Goal: Transaction & Acquisition: Obtain resource

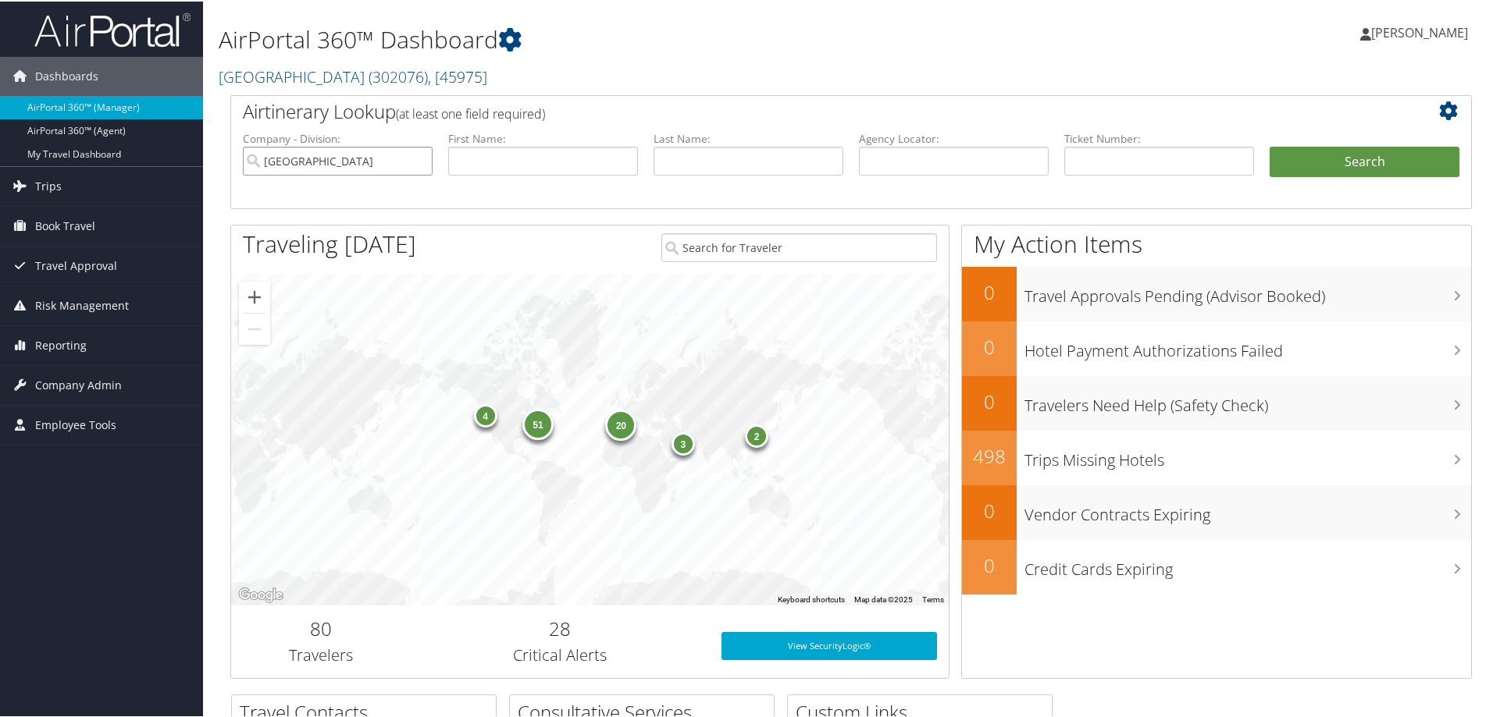
click at [418, 162] on input "[GEOGRAPHIC_DATA]" at bounding box center [338, 159] width 190 height 29
click at [1102, 156] on input "text" at bounding box center [1159, 159] width 190 height 29
type input "dnfpr9"
click at [1343, 162] on button "Search" at bounding box center [1364, 160] width 190 height 31
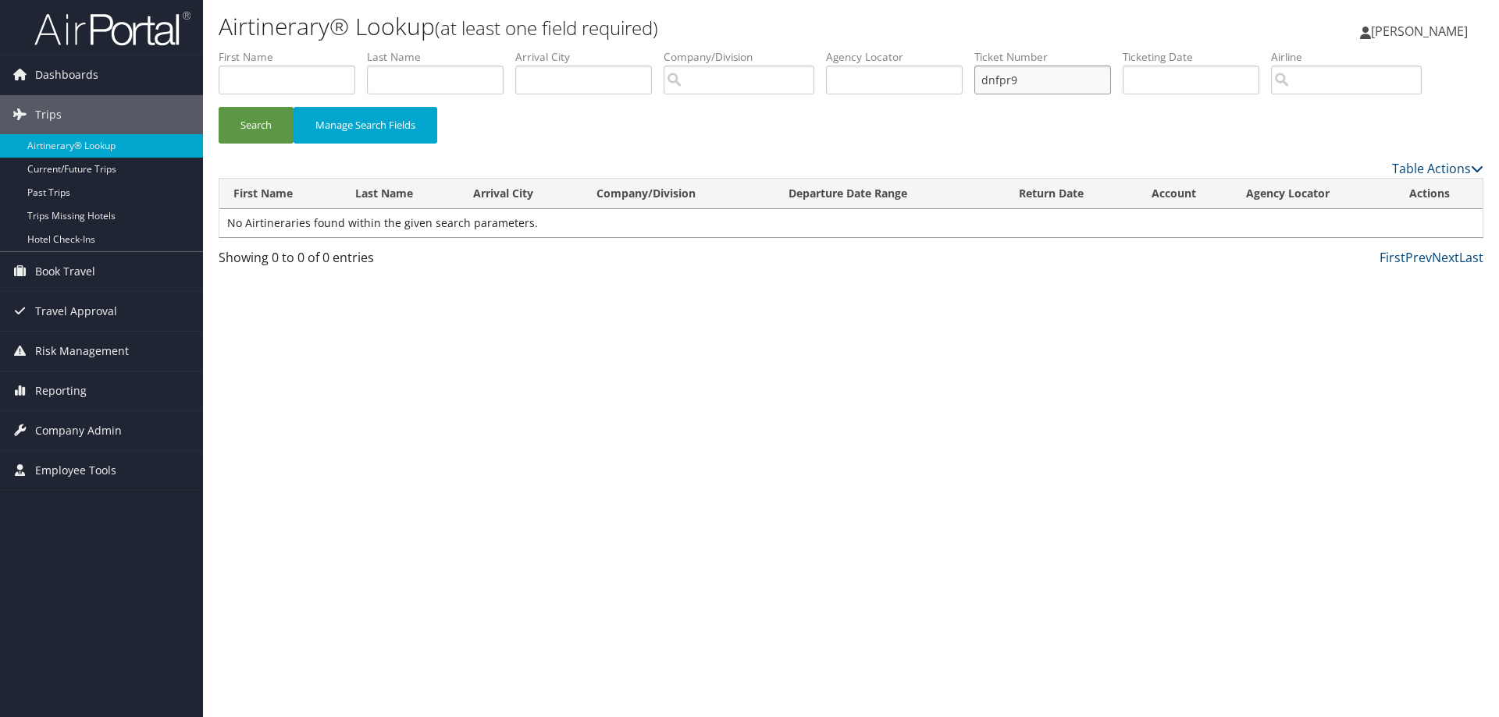
click at [1066, 82] on input "dnfpr9" at bounding box center [1042, 80] width 137 height 29
paste input "DNFPR9"
click at [219, 107] on button "Search" at bounding box center [256, 125] width 75 height 37
type input "d"
paste input "DNFPR9"
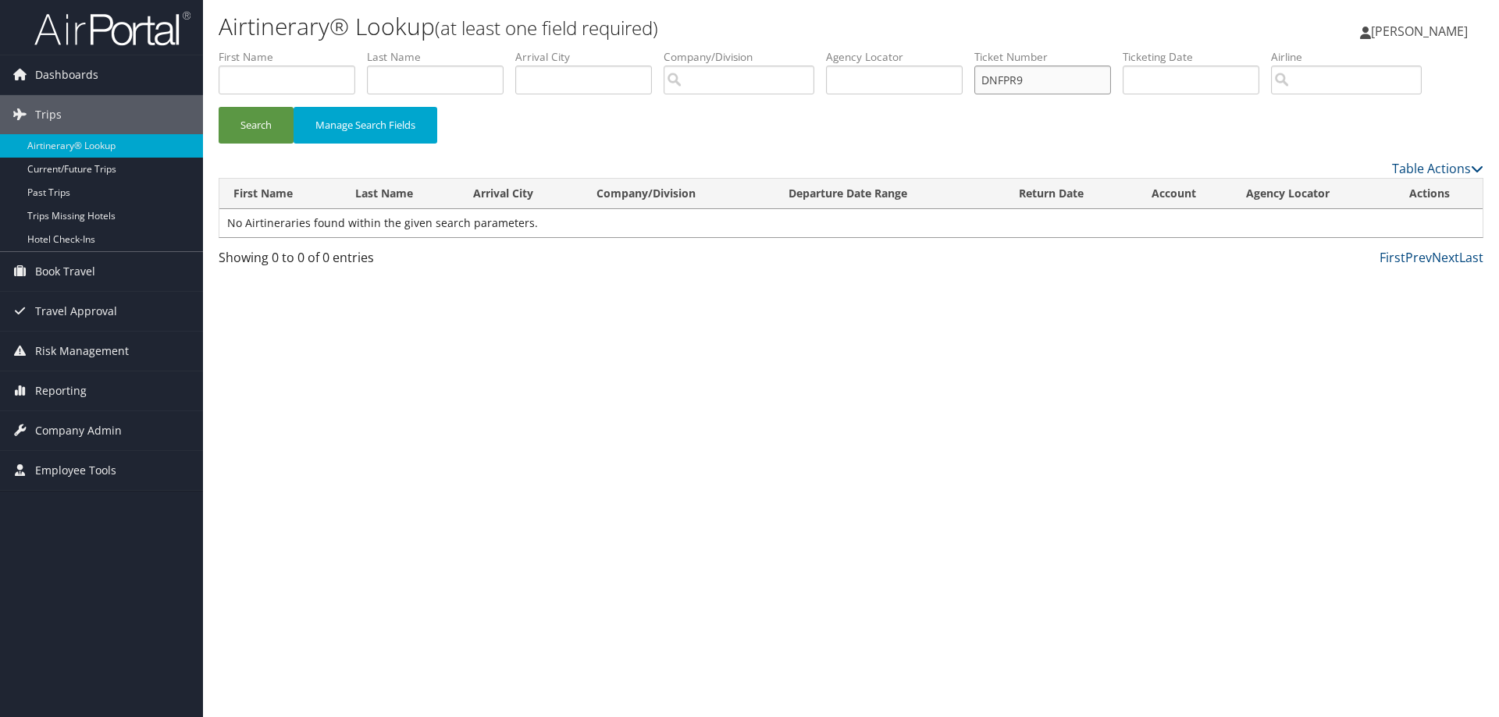
type input "DNFPR9"
click at [219, 107] on button "Search" at bounding box center [256, 125] width 75 height 37
click at [246, 124] on button "Search" at bounding box center [256, 125] width 75 height 37
click at [84, 28] on img at bounding box center [112, 28] width 156 height 37
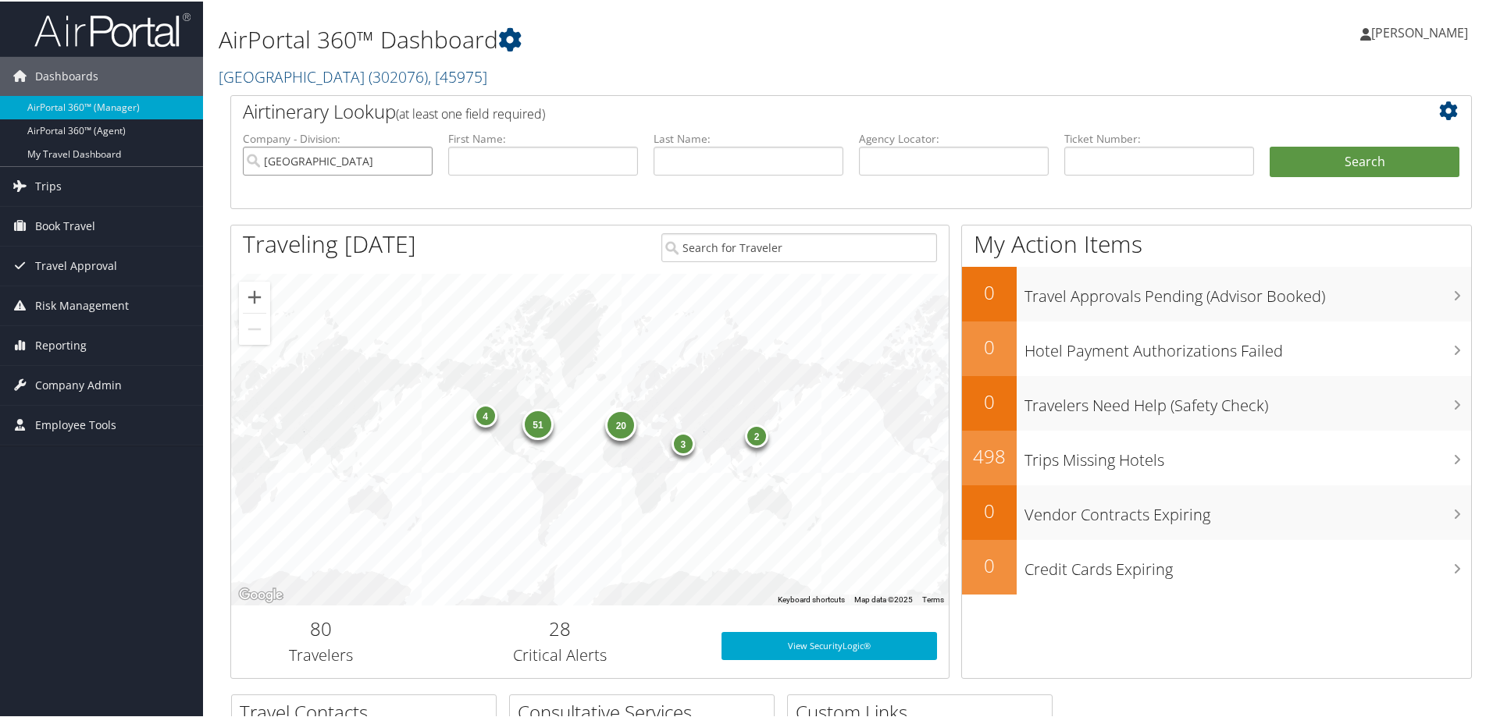
click at [418, 161] on input "Temple University" at bounding box center [338, 159] width 190 height 29
click at [927, 158] on input "text" at bounding box center [954, 159] width 190 height 29
paste input "DNFPR9"
type input "DNFPR9"
click at [1269, 145] on button "Search" at bounding box center [1364, 160] width 190 height 31
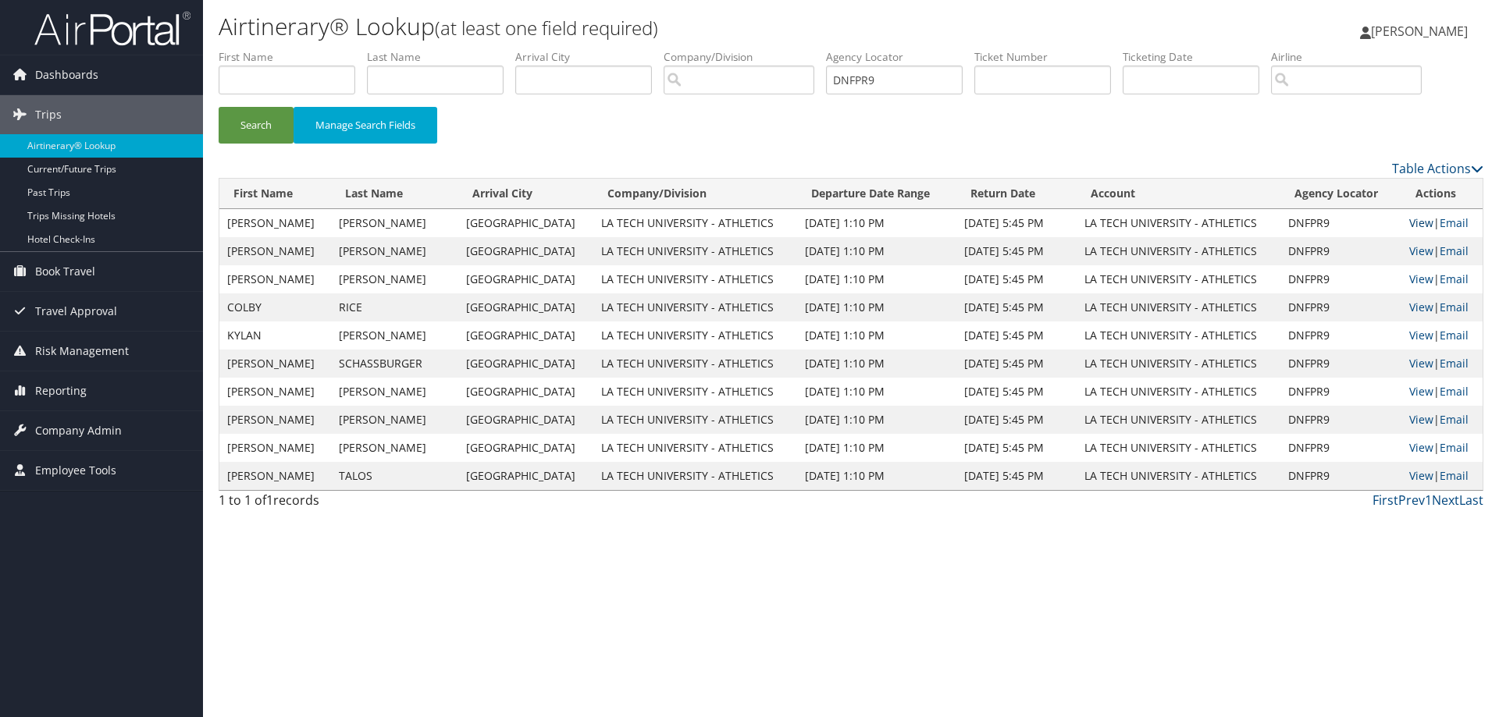
click at [1414, 222] on link "View" at bounding box center [1421, 222] width 24 height 15
drag, startPoint x: 918, startPoint y: 80, endPoint x: 787, endPoint y: 80, distance: 131.2
click at [787, 49] on ul "First Name Last Name Departure City Arrival City Company/Division Airport/City …" at bounding box center [851, 49] width 1265 height 0
type input "olyjxj"
click at [219, 107] on button "Search" at bounding box center [256, 125] width 75 height 37
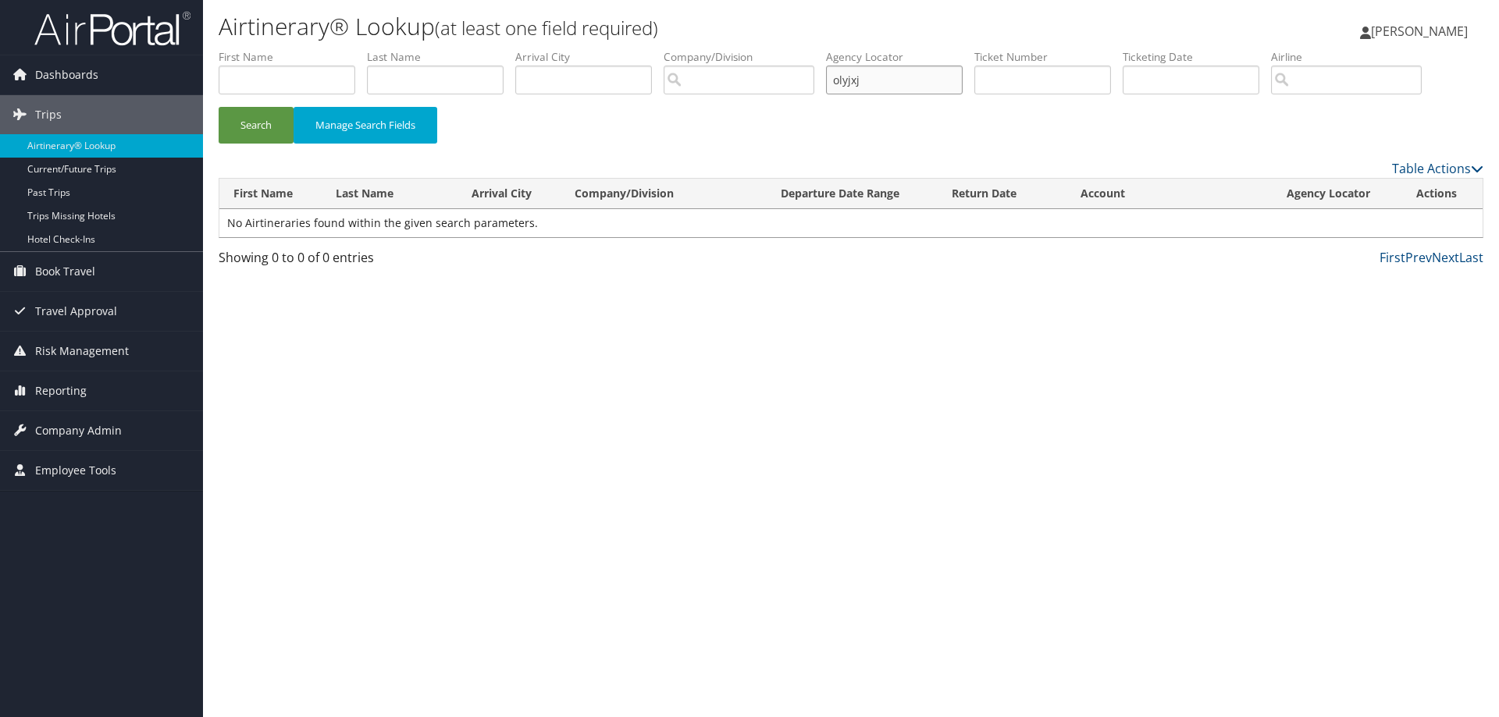
drag, startPoint x: 927, startPoint y: 81, endPoint x: 742, endPoint y: 86, distance: 185.9
click at [745, 49] on ul "First Name Last Name Departure City Arrival City Company/Division Airport/City …" at bounding box center [851, 49] width 1265 height 0
paste input "OLYJXJ"
type input "OLYJXJ"
click at [219, 107] on button "Search" at bounding box center [256, 125] width 75 height 37
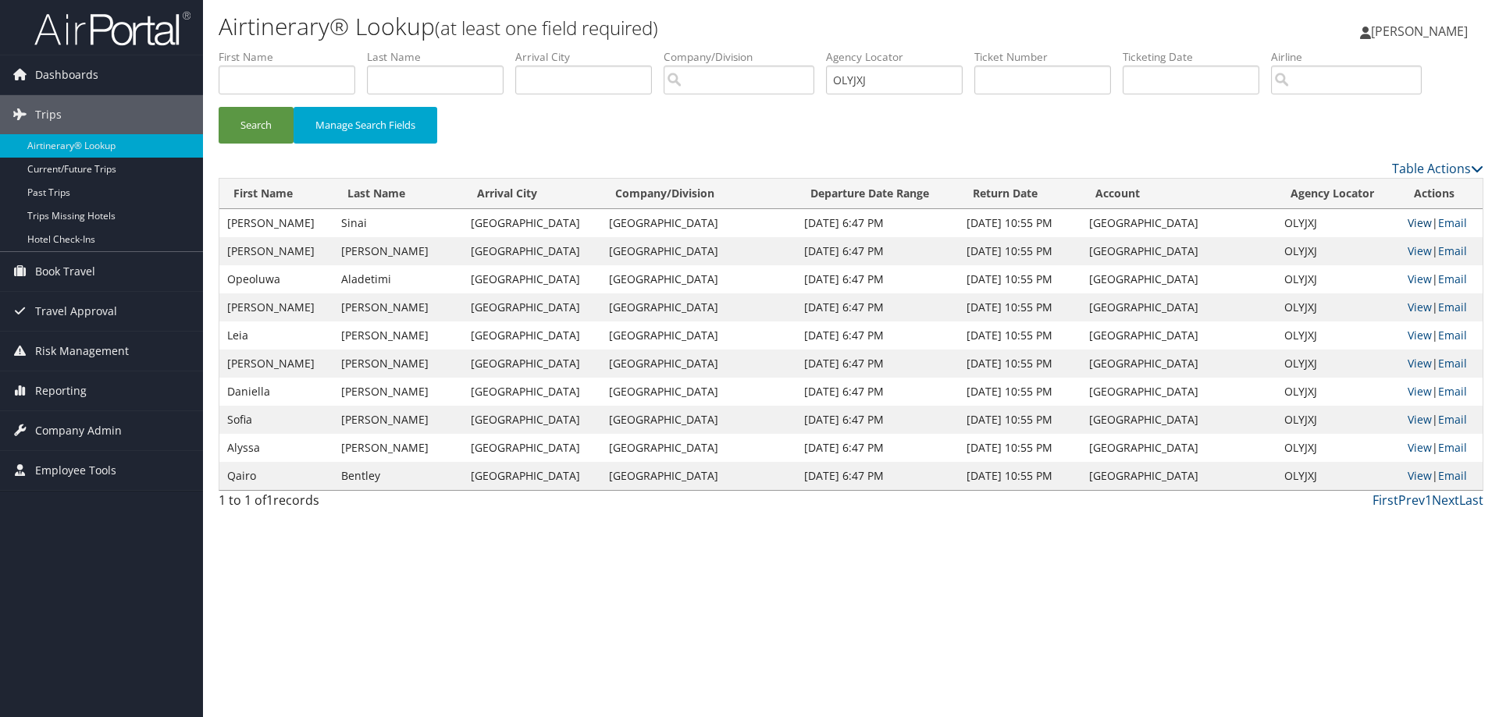
click at [1409, 220] on link "View" at bounding box center [1420, 222] width 24 height 15
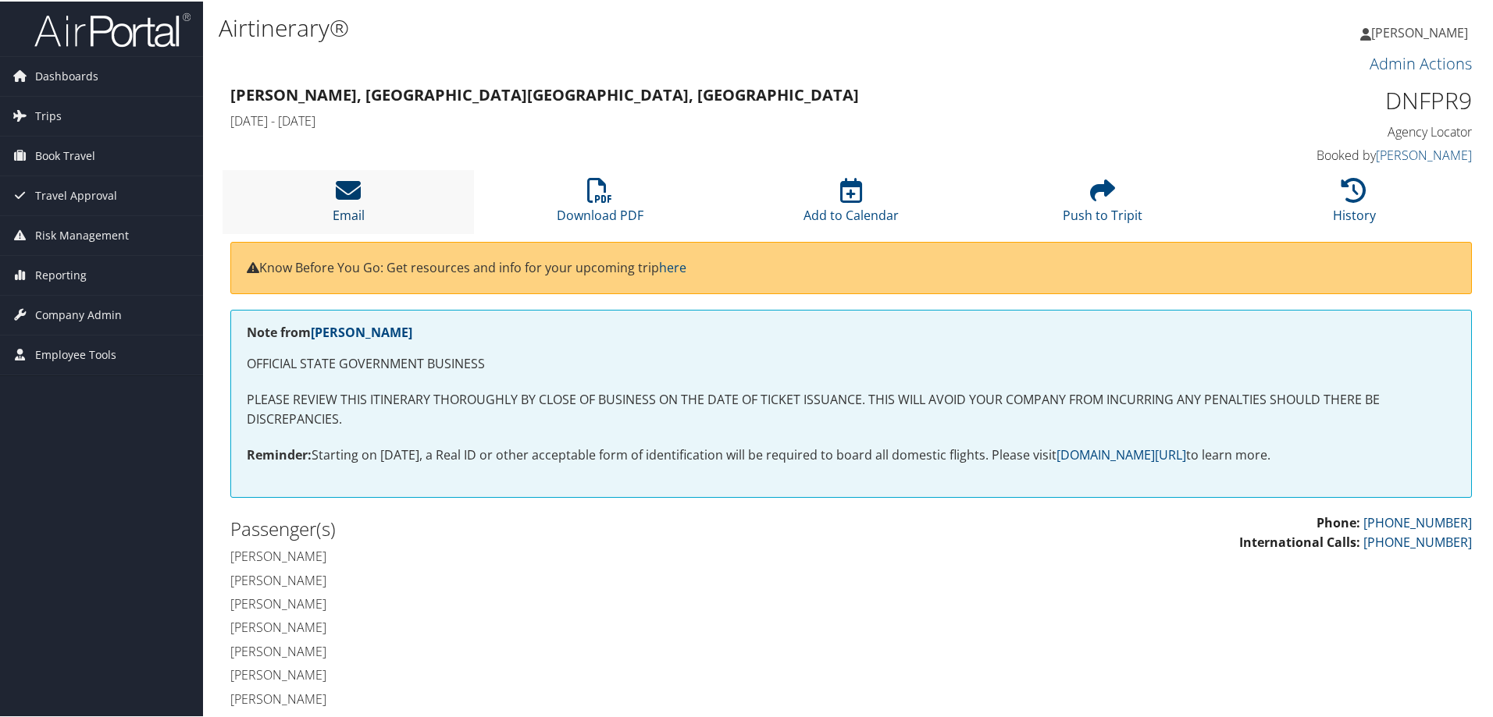
click at [333, 208] on link "Email" at bounding box center [349, 203] width 32 height 37
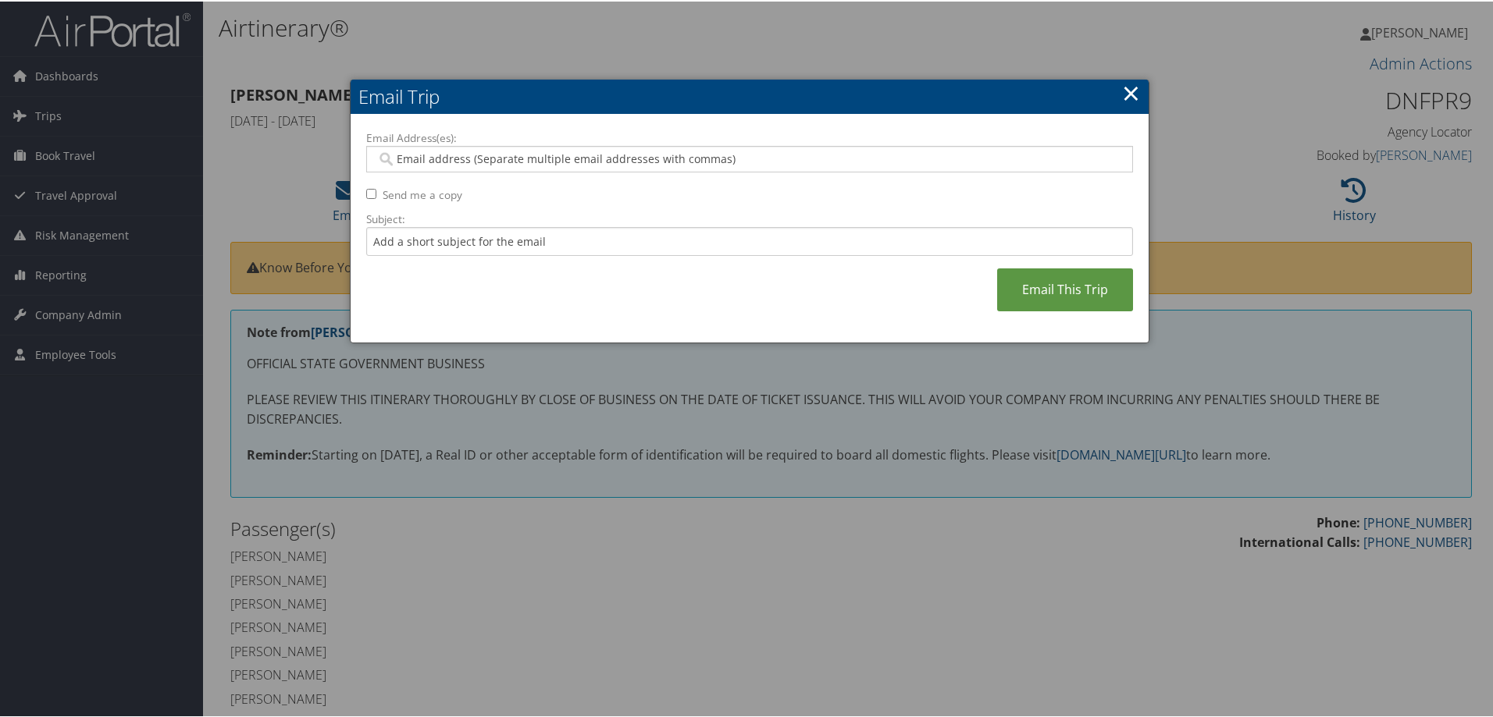
click at [437, 160] on input "Email Address(es):" at bounding box center [749, 158] width 746 height 16
type input "mtaylo"
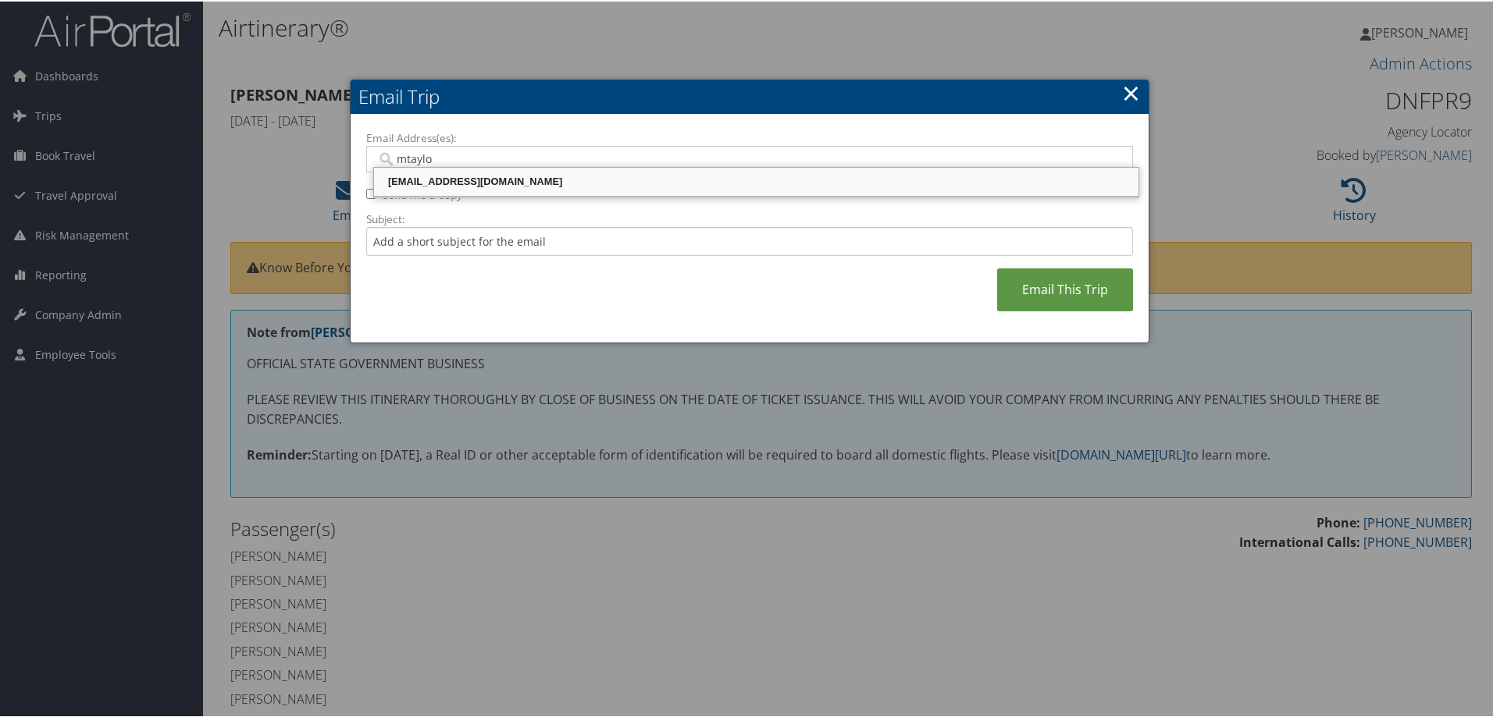
click at [436, 174] on div "[EMAIL_ADDRESS][DOMAIN_NAME]" at bounding box center [756, 181] width 760 height 16
type input "[EMAIL_ADDRESS][DOMAIN_NAME]"
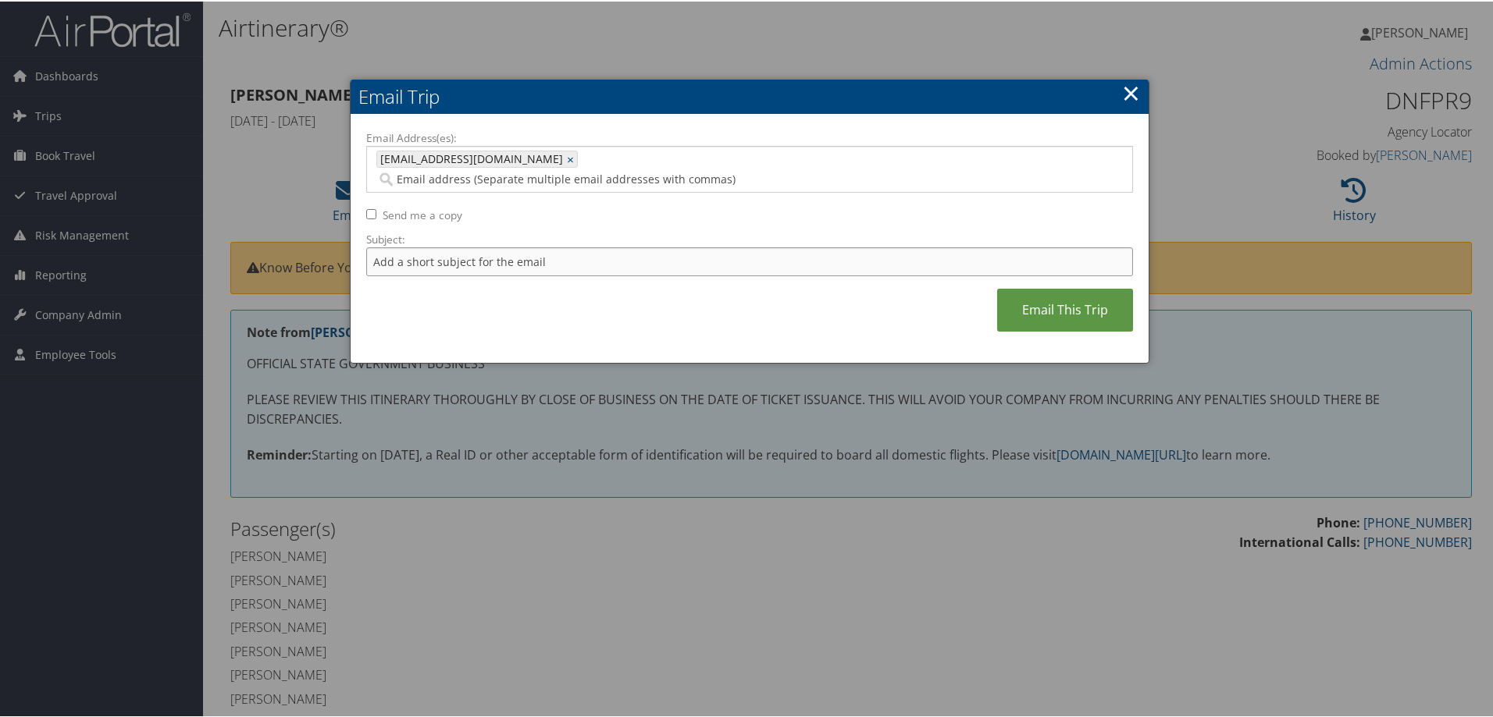
click at [461, 246] on input "Subject:" at bounding box center [749, 260] width 767 height 29
type input "LATECH MBB IND"
click at [1066, 291] on link "Email This Trip" at bounding box center [1065, 308] width 136 height 43
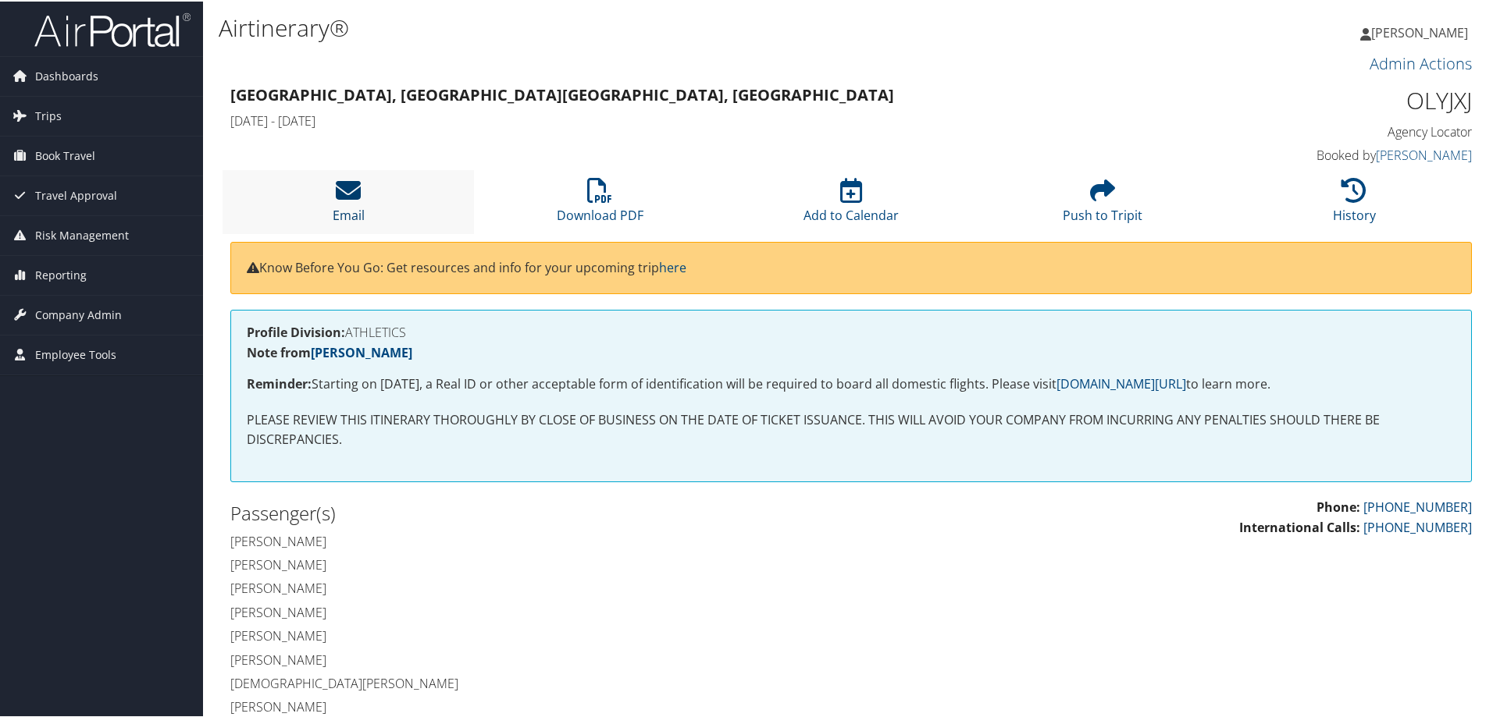
click at [349, 193] on icon at bounding box center [348, 188] width 25 height 25
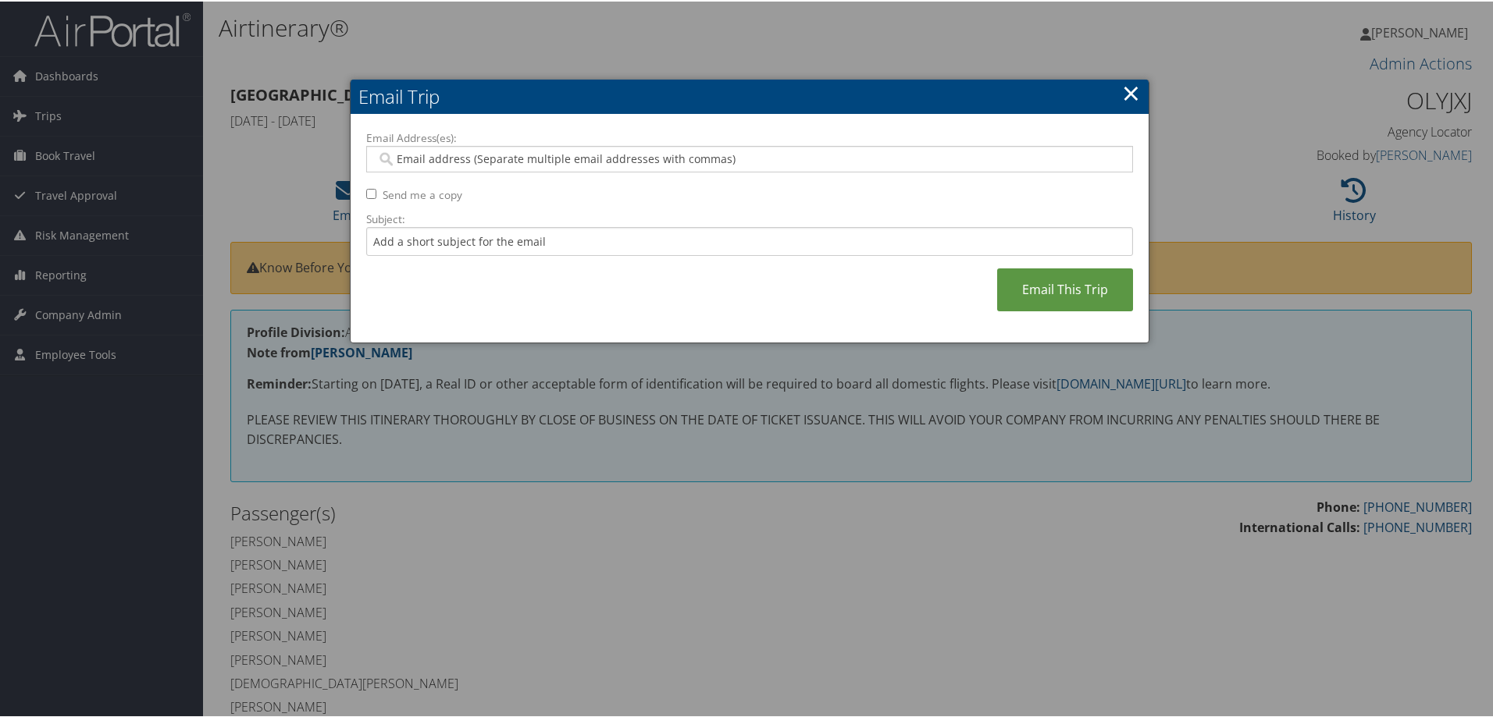
click at [611, 156] on input "Email Address(es):" at bounding box center [749, 158] width 746 height 16
type input "jos"
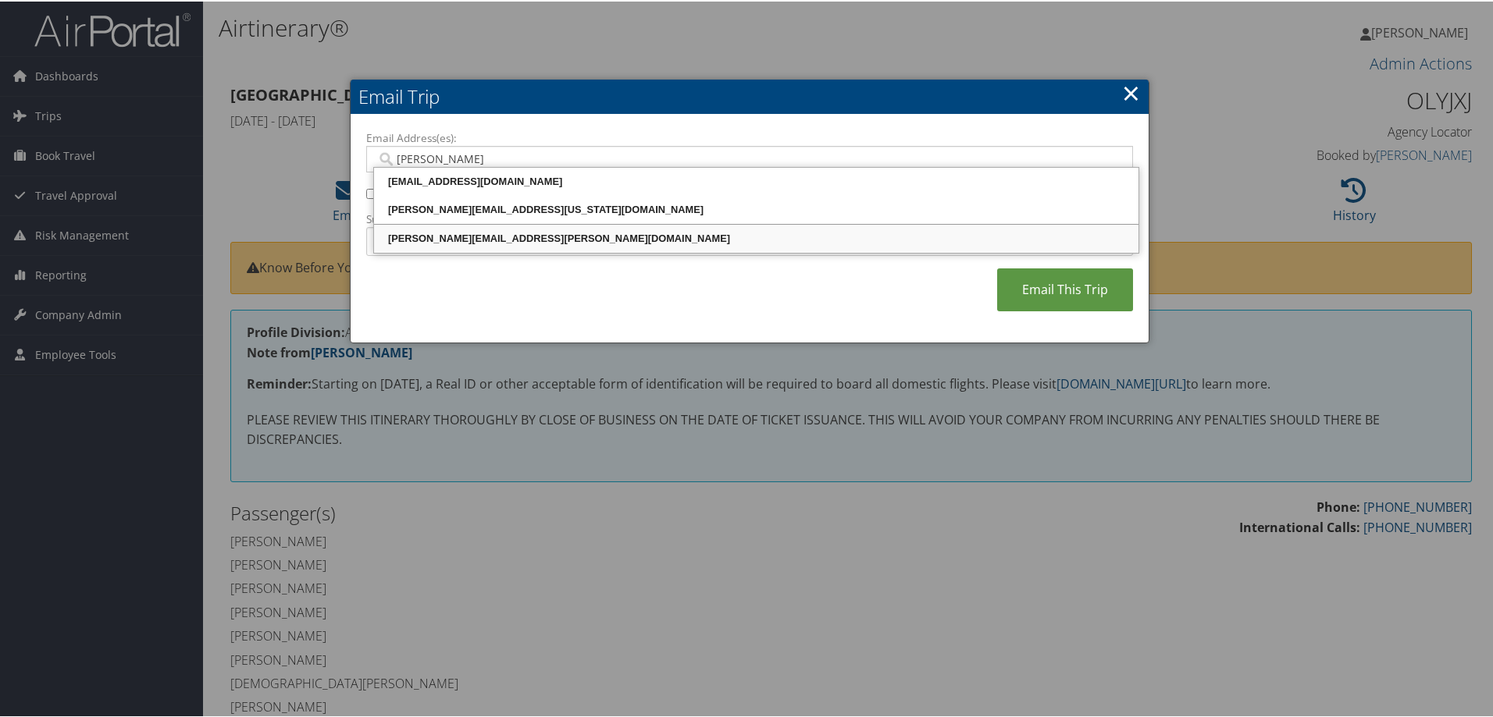
click at [493, 237] on div "jos.lugo@temple.edu" at bounding box center [756, 238] width 760 height 16
type input "jos.lugo@temple.edu"
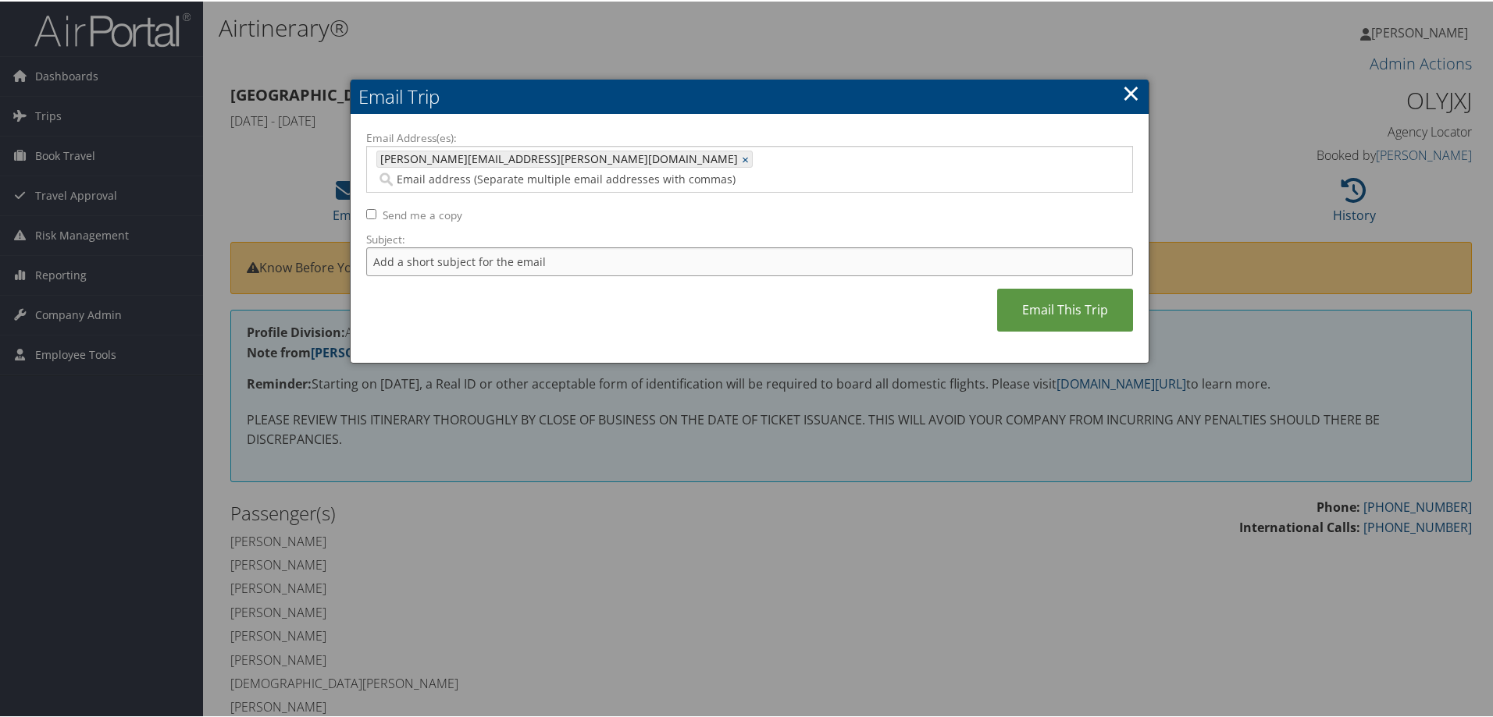
click at [543, 246] on input "Subject:" at bounding box center [749, 260] width 767 height 29
type input "TEMPLE VB PHL FINAL"
click at [1034, 288] on link "Email This Trip" at bounding box center [1065, 308] width 136 height 43
